Goal: Information Seeking & Learning: Learn about a topic

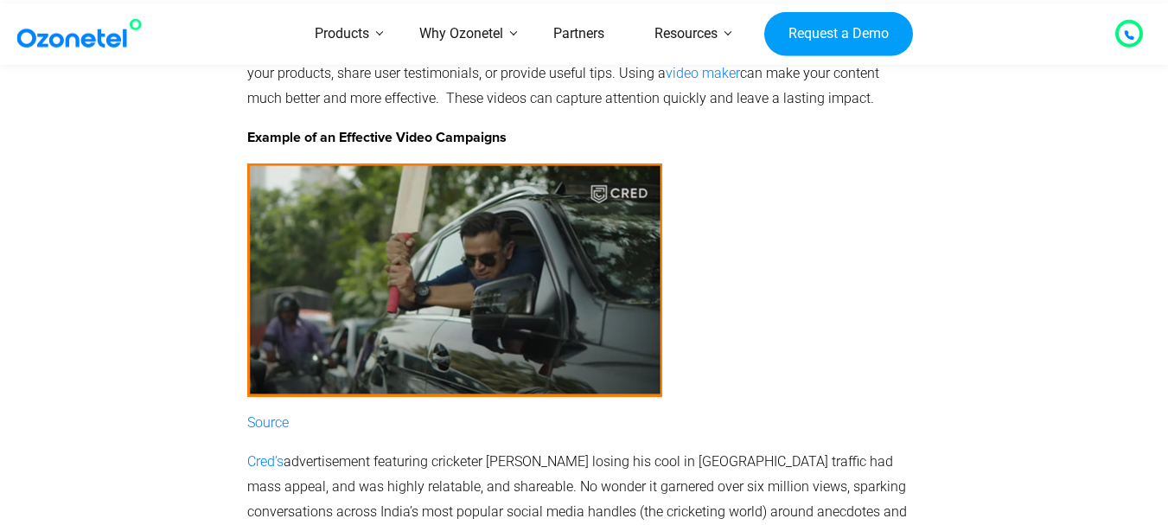
scroll to position [3372, 0]
click at [339, 449] on p "[PERSON_NAME]’s advertisement featuring cricketer [PERSON_NAME] losing his cool…" at bounding box center [580, 498] width 667 height 99
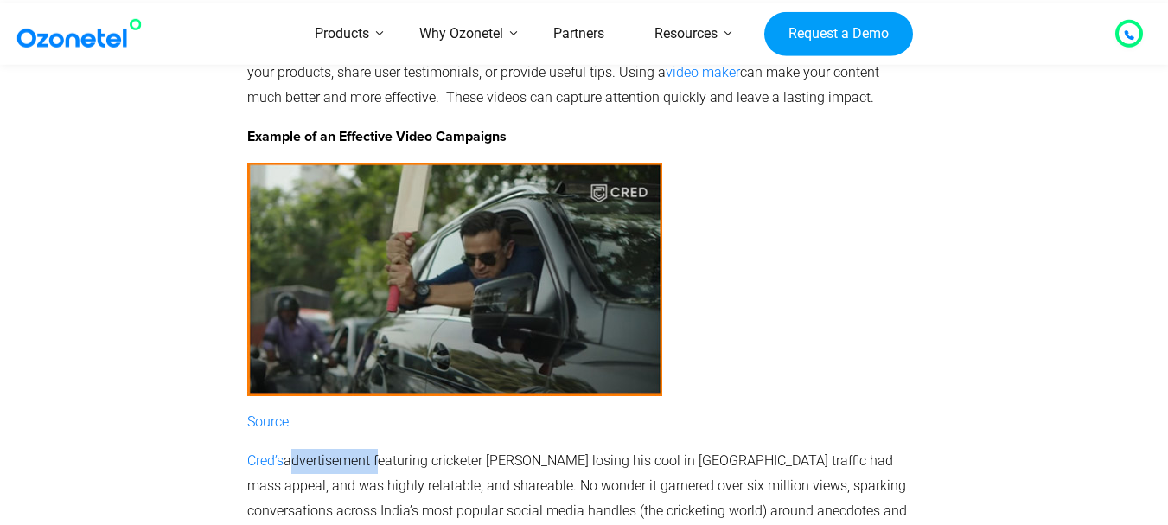
click at [339, 449] on p "[PERSON_NAME]’s advertisement featuring cricketer [PERSON_NAME] losing his cool…" at bounding box center [580, 498] width 667 height 99
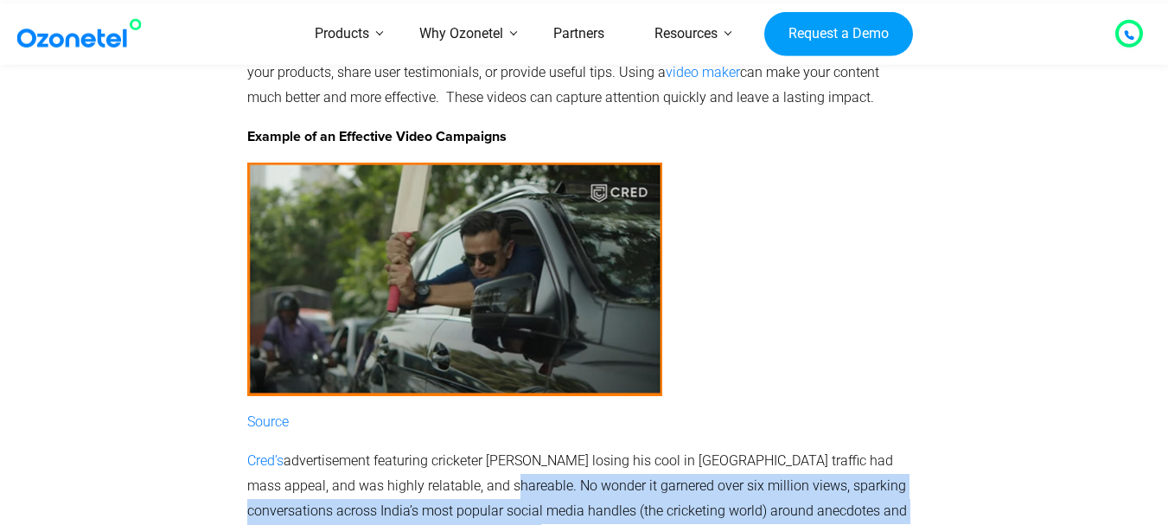
drag, startPoint x: 310, startPoint y: 446, endPoint x: 405, endPoint y: 417, distance: 99.5
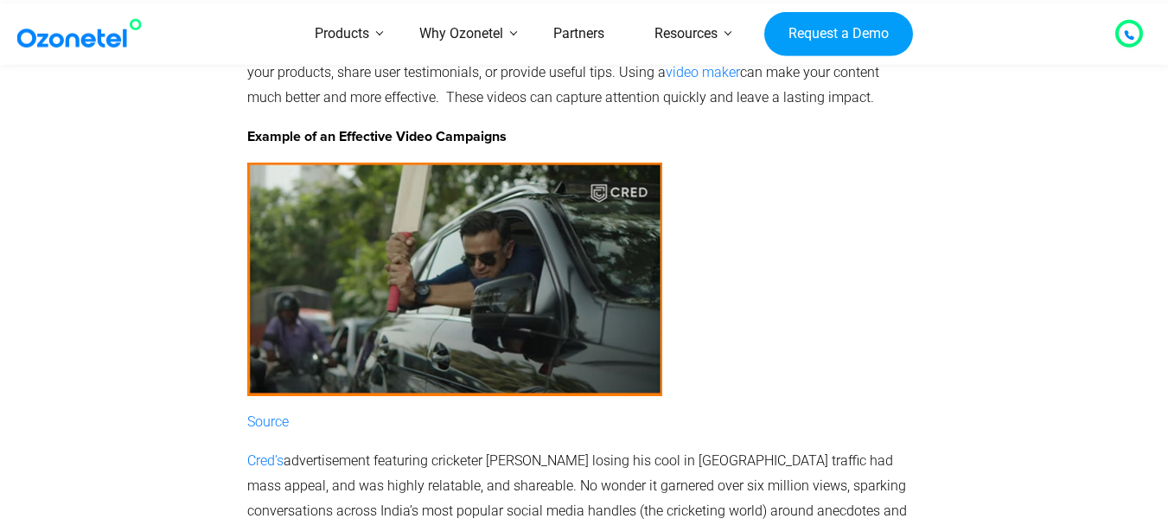
click at [405, 449] on p "[PERSON_NAME]’s advertisement featuring cricketer [PERSON_NAME] losing his cool…" at bounding box center [580, 498] width 667 height 99
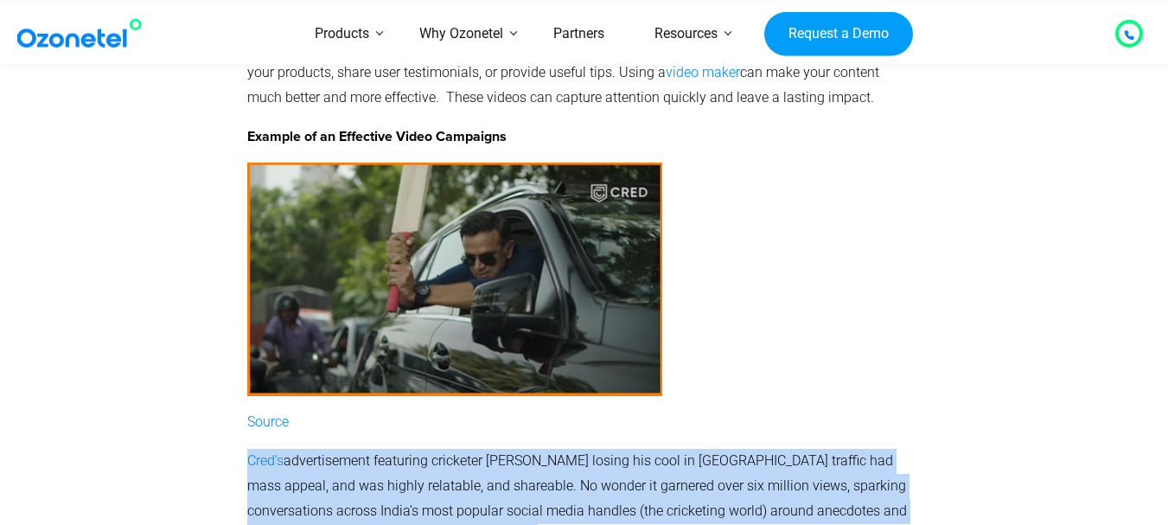
click at [405, 449] on p "[PERSON_NAME]’s advertisement featuring cricketer [PERSON_NAME] losing his cool…" at bounding box center [580, 498] width 667 height 99
drag, startPoint x: 418, startPoint y: 483, endPoint x: 247, endPoint y: 362, distance: 208.9
click at [235, 329] on div at bounding box center [141, 261] width 195 height 617
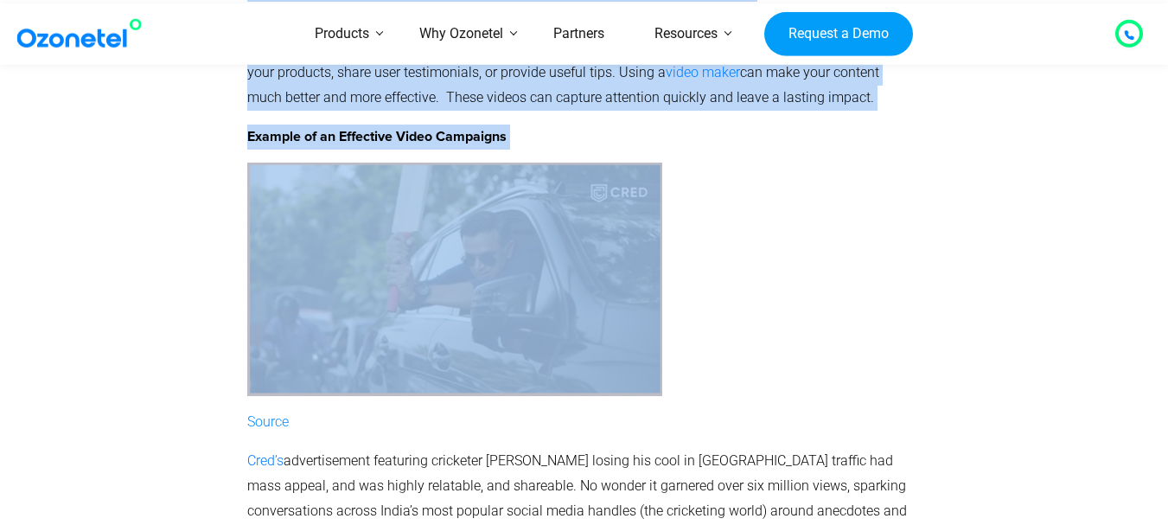
drag, startPoint x: 236, startPoint y: 335, endPoint x: 283, endPoint y: 360, distance: 53.0
click at [254, 347] on div "4. Video Content for Mobile Platforms Video content has become a dominant force…" at bounding box center [584, 261] width 1107 height 617
click at [199, 359] on div at bounding box center [141, 261] width 195 height 617
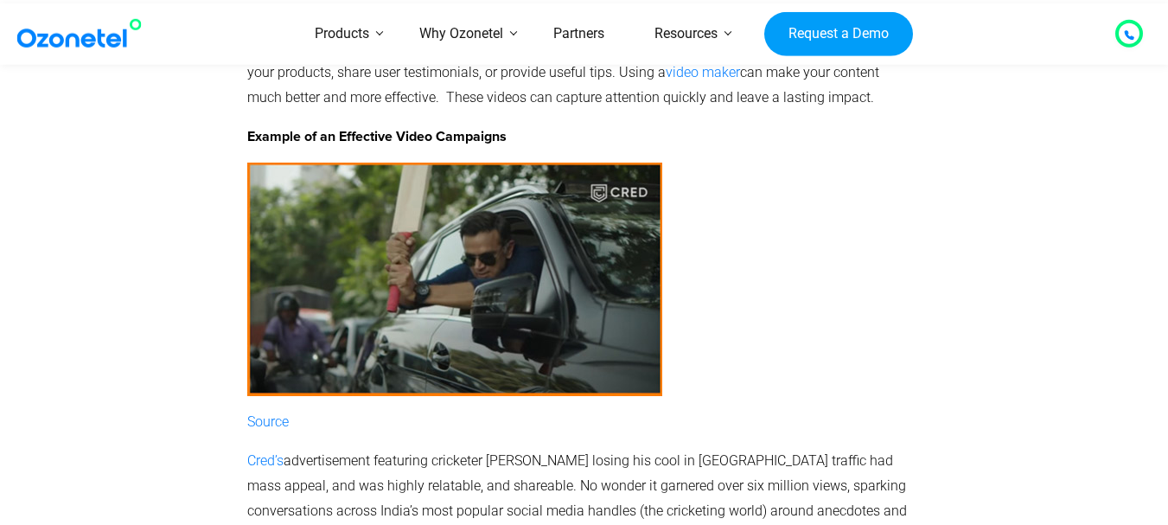
click at [0, 240] on section "4. Video Content for Mobile Platforms Video content has become a dominant force…" at bounding box center [584, 233] width 1168 height 673
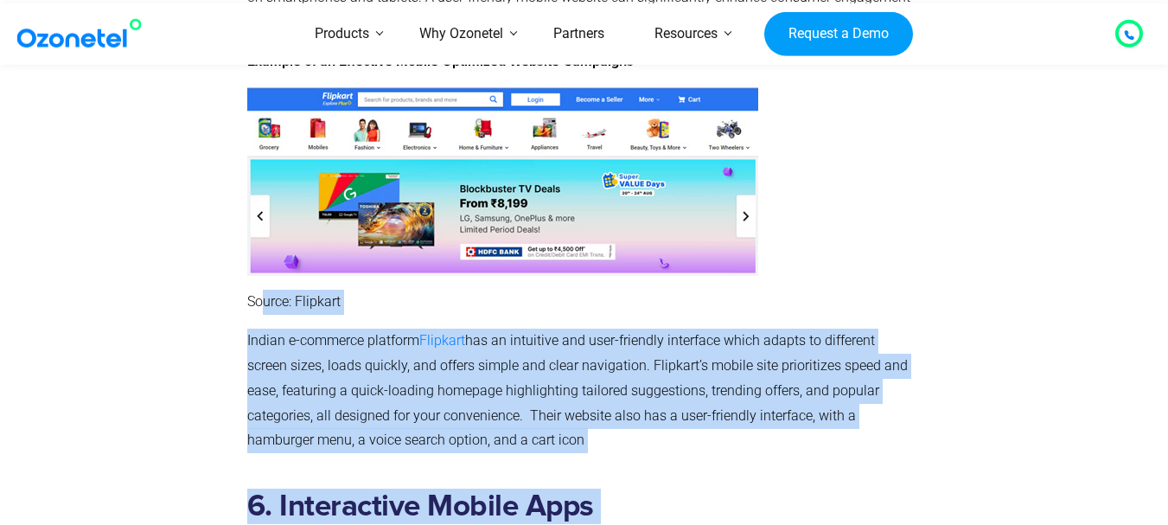
scroll to position [4063, 0]
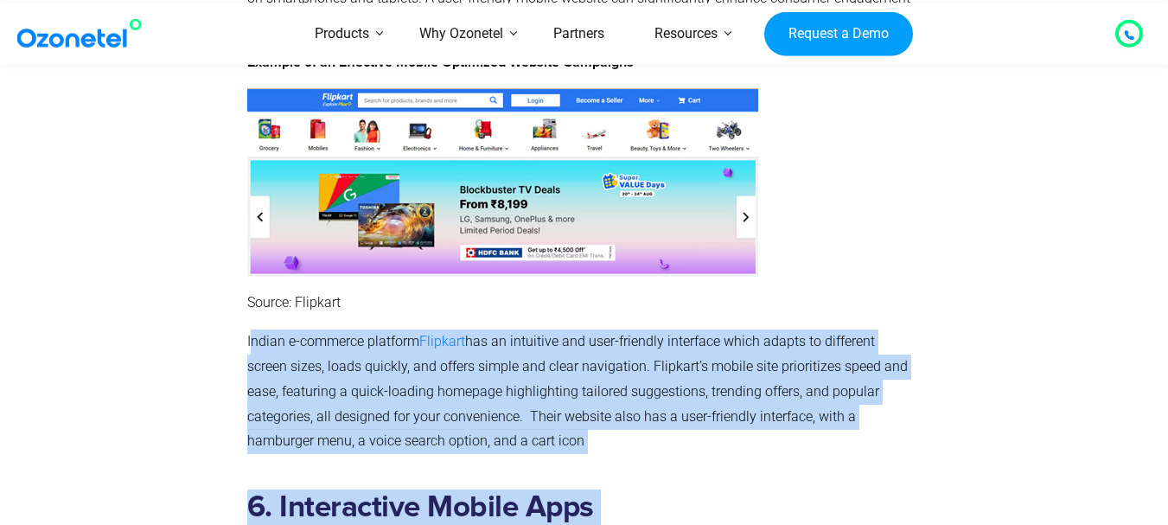
drag, startPoint x: 569, startPoint y: 380, endPoint x: 252, endPoint y: 270, distance: 336.0
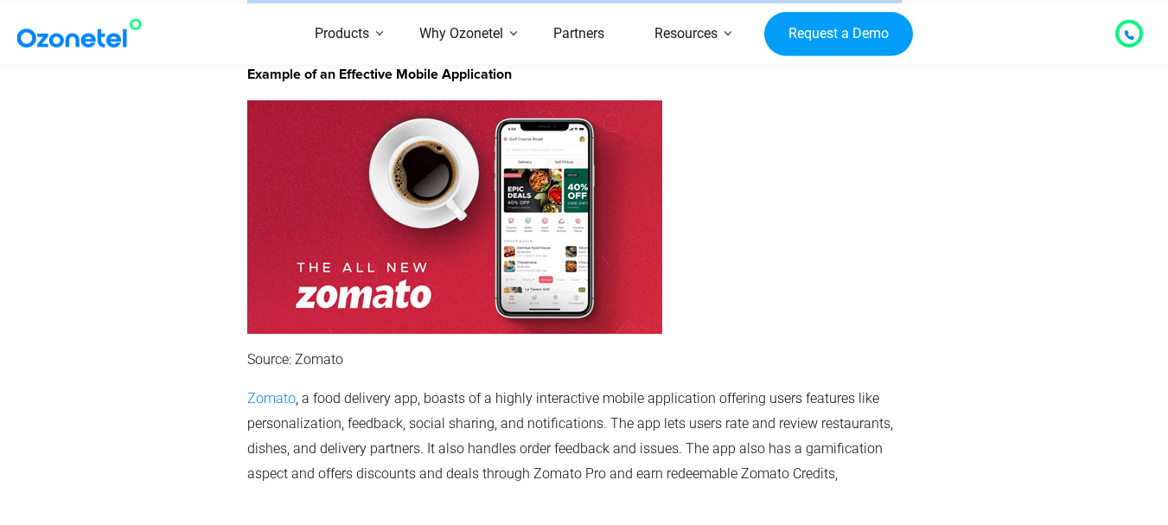
scroll to position [4841, 0]
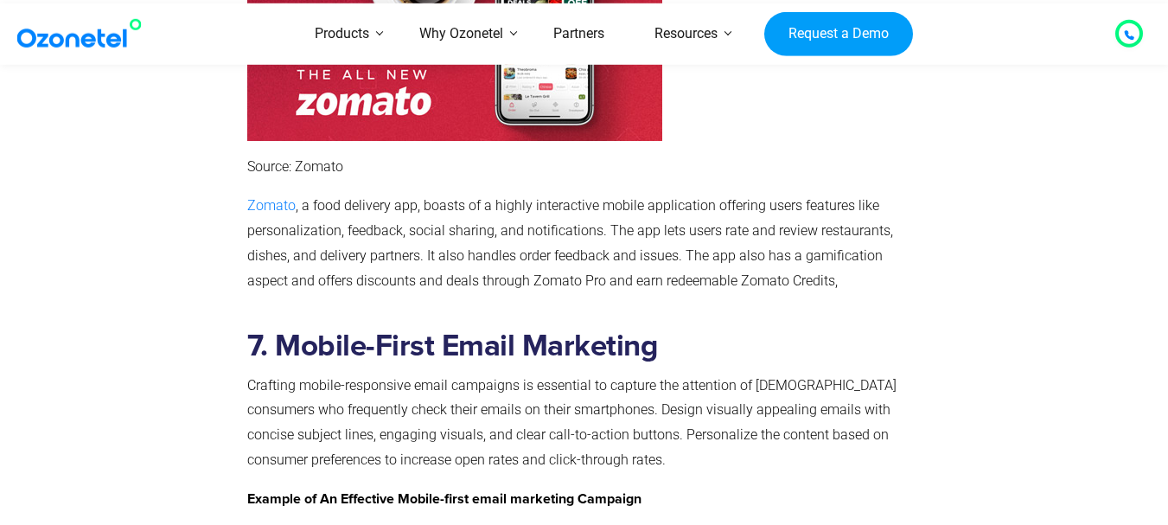
click at [522, 373] on p "Crafting mobile-responsive email campaigns is essential to capture the attentio…" at bounding box center [580, 422] width 667 height 99
click at [785, 329] on h2 "7. Mobile-First Email Marketing" at bounding box center [580, 346] width 667 height 35
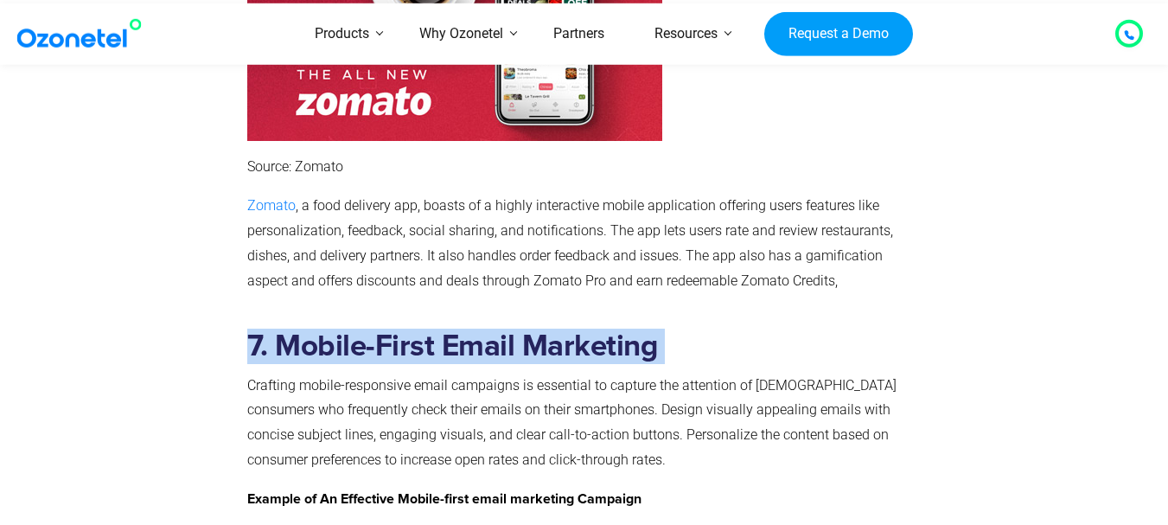
drag, startPoint x: 785, startPoint y: 280, endPoint x: 243, endPoint y: 272, distance: 542.1
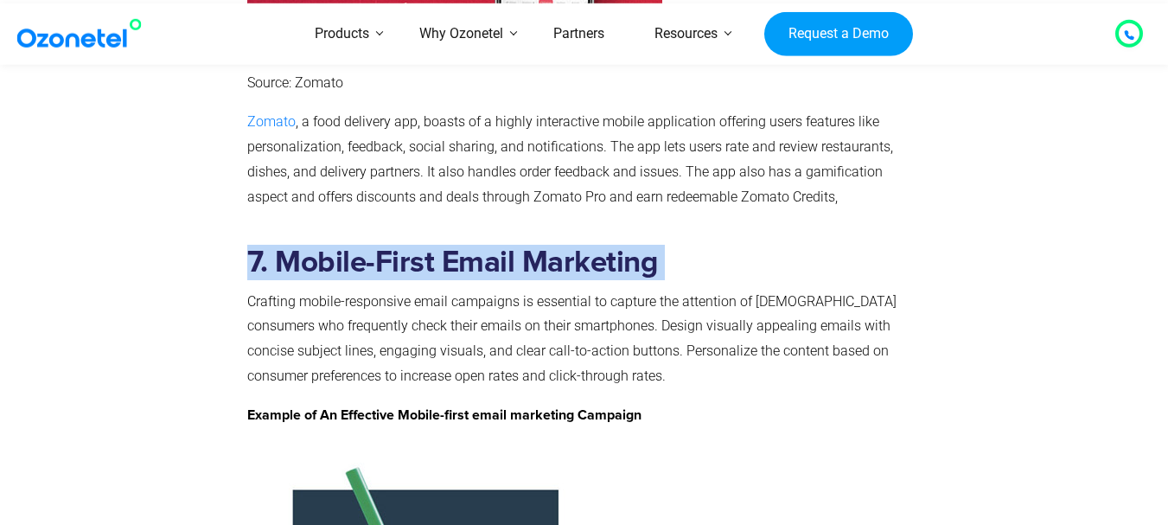
scroll to position [4938, 0]
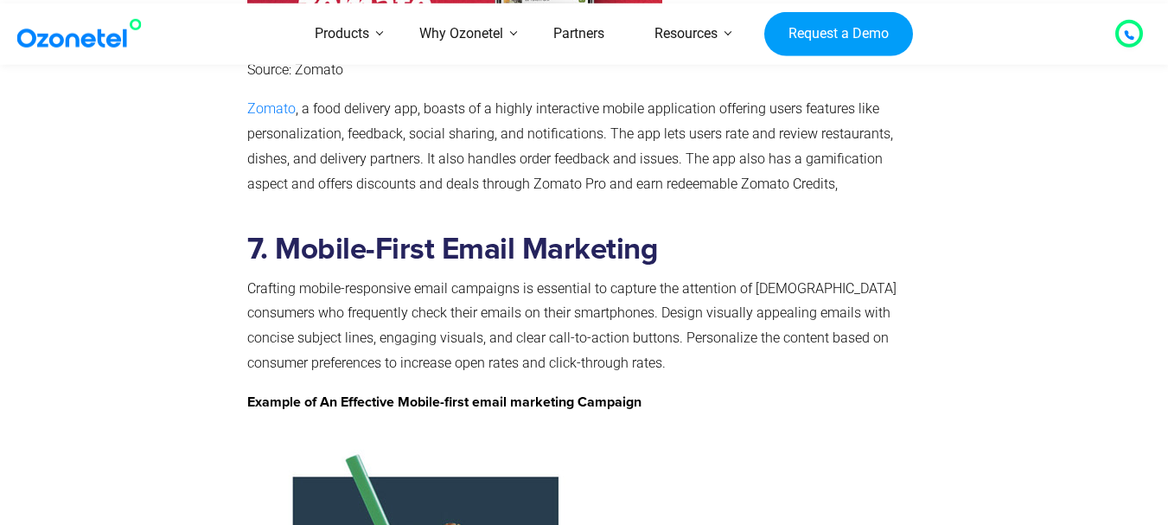
click at [514, 277] on p "Crafting mobile-responsive email campaigns is essential to capture the attentio…" at bounding box center [580, 326] width 667 height 99
click at [535, 390] on p "Example of An Effective Mobile-first email marketing Campaign" at bounding box center [580, 402] width 667 height 25
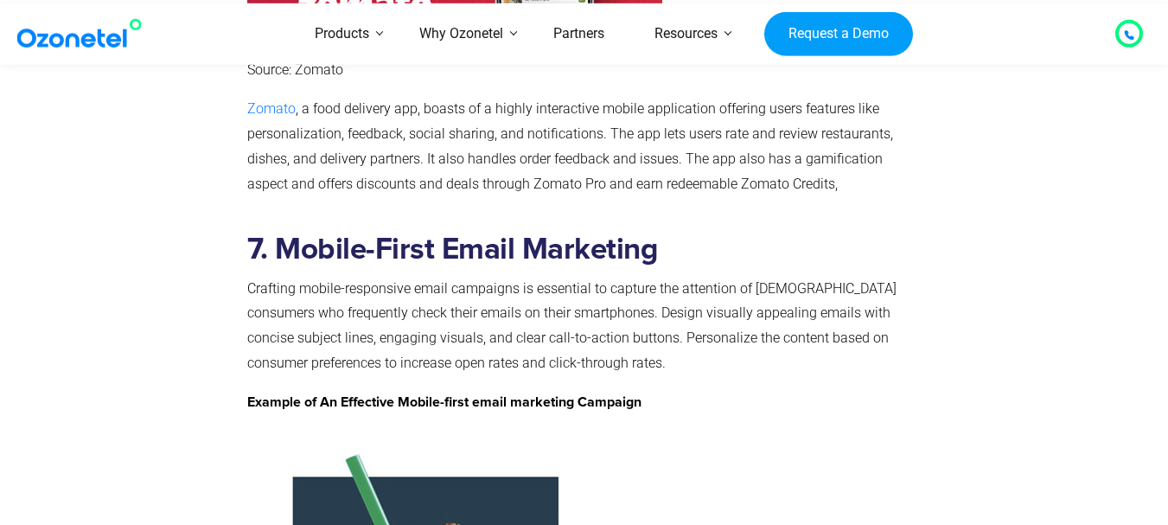
click at [520, 290] on p "Crafting mobile-responsive email campaigns is essential to capture the attentio…" at bounding box center [580, 326] width 667 height 99
click at [507, 277] on p "Crafting mobile-responsive email campaigns is essential to capture the attentio…" at bounding box center [580, 326] width 667 height 99
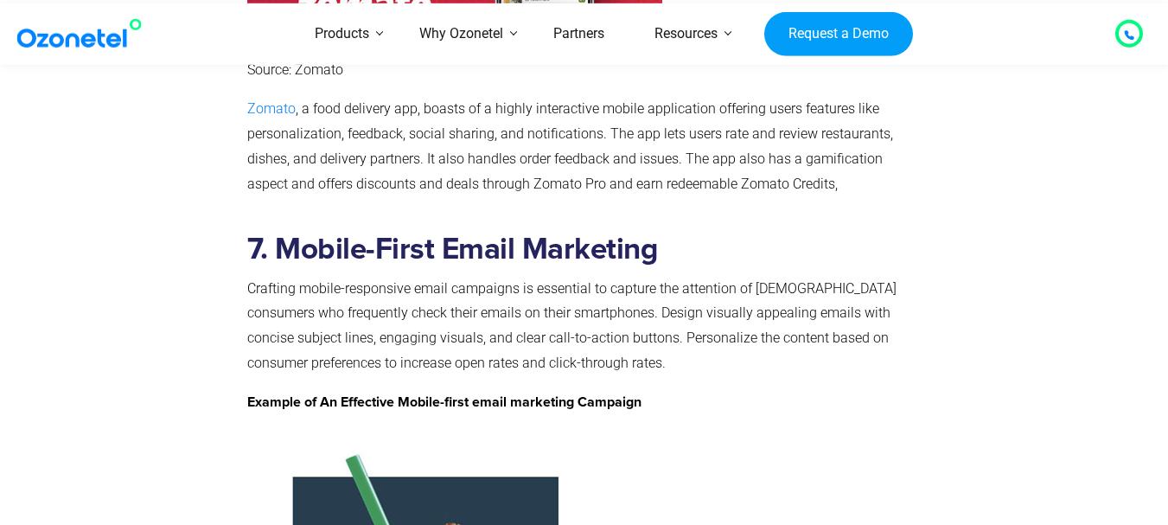
click at [518, 290] on p "Crafting mobile-responsive email campaigns is essential to capture the attentio…" at bounding box center [580, 326] width 667 height 99
click at [522, 390] on p "Example of An Effective Mobile-first email marketing Campaign" at bounding box center [580, 402] width 667 height 25
click at [533, 277] on p "Crafting mobile-responsive email campaigns is essential to capture the attentio…" at bounding box center [580, 326] width 667 height 99
click at [537, 277] on p "Crafting mobile-responsive email campaigns is essential to capture the attentio…" at bounding box center [580, 326] width 667 height 99
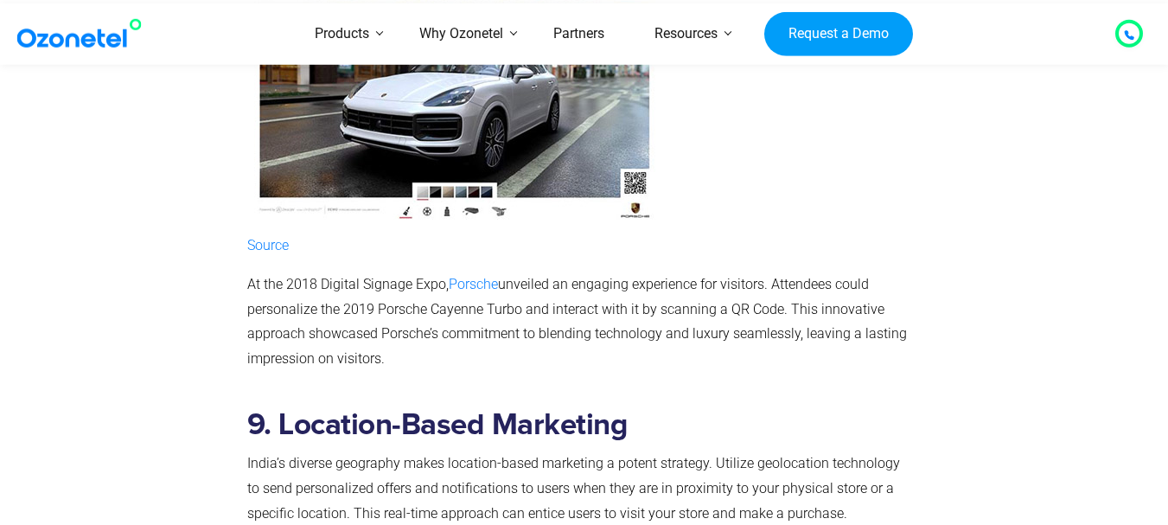
scroll to position [6149, 0]
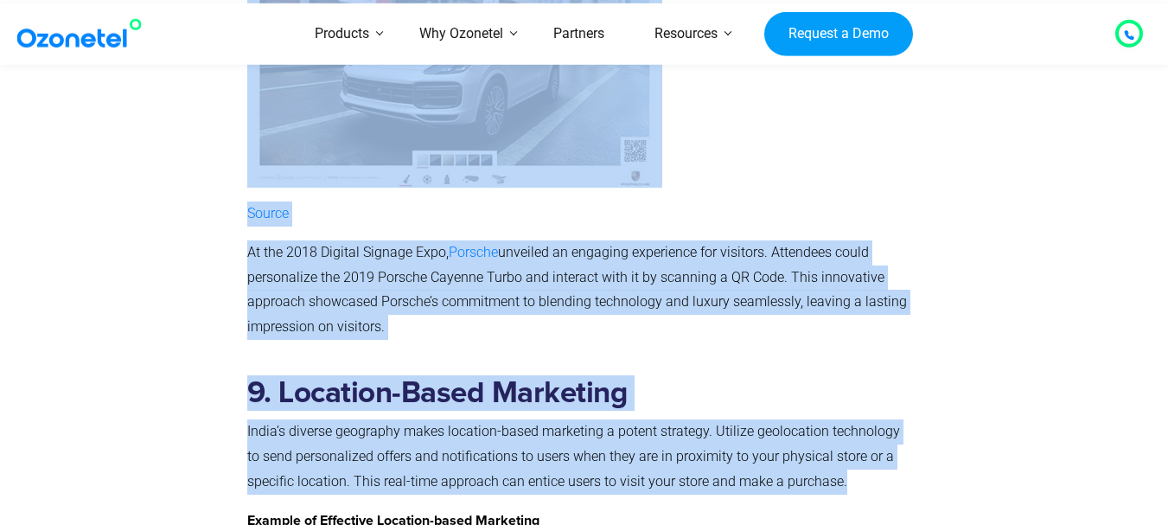
drag, startPoint x: 902, startPoint y: 405, endPoint x: 226, endPoint y: 227, distance: 698.9
click at [240, 227] on div "8. QR Code Integration Leverage QR codes to create interactive and engaging exp…" at bounding box center [581, 72] width 685 height 579
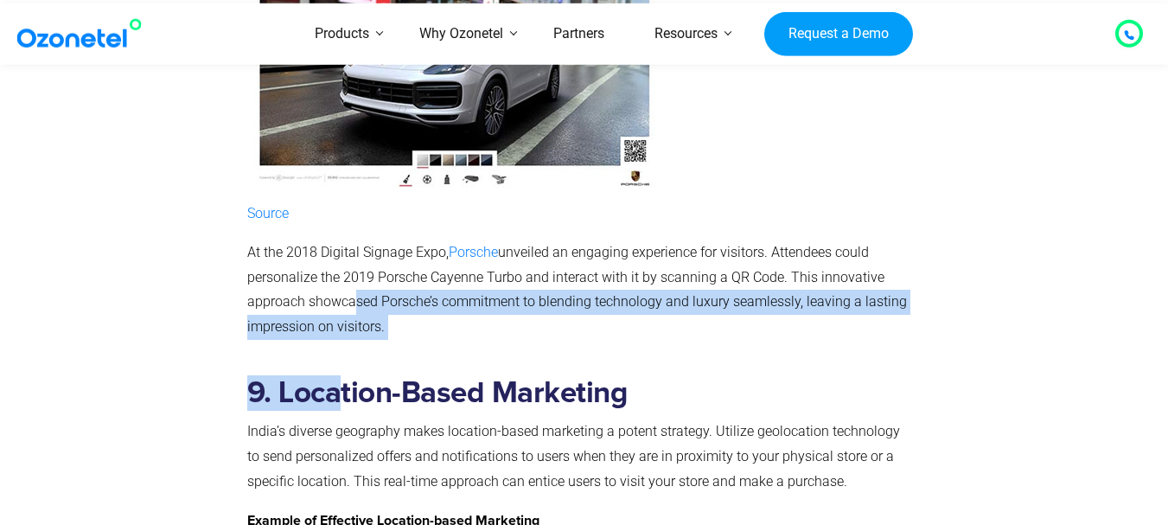
click at [349, 240] on p "At the 2018 Digital Signage Expo, Porsche unveiled an engaging experience for v…" at bounding box center [580, 289] width 667 height 99
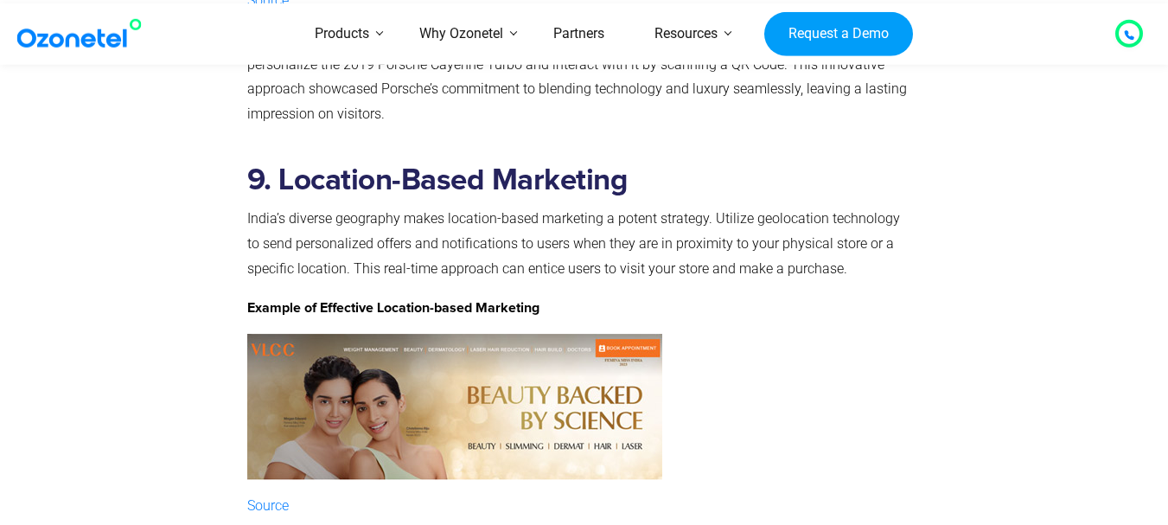
scroll to position [6416, 0]
